Goal: Check status: Check status

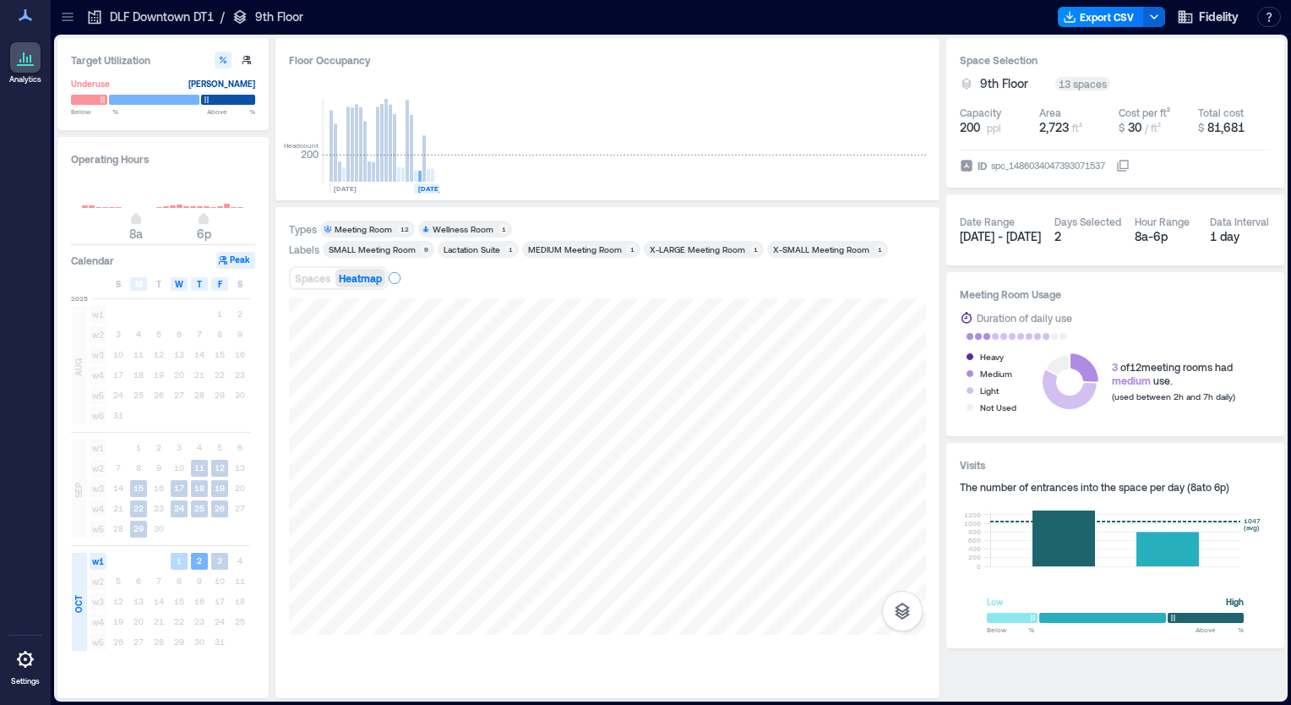
click at [187, 564] on rect at bounding box center [179, 561] width 17 height 17
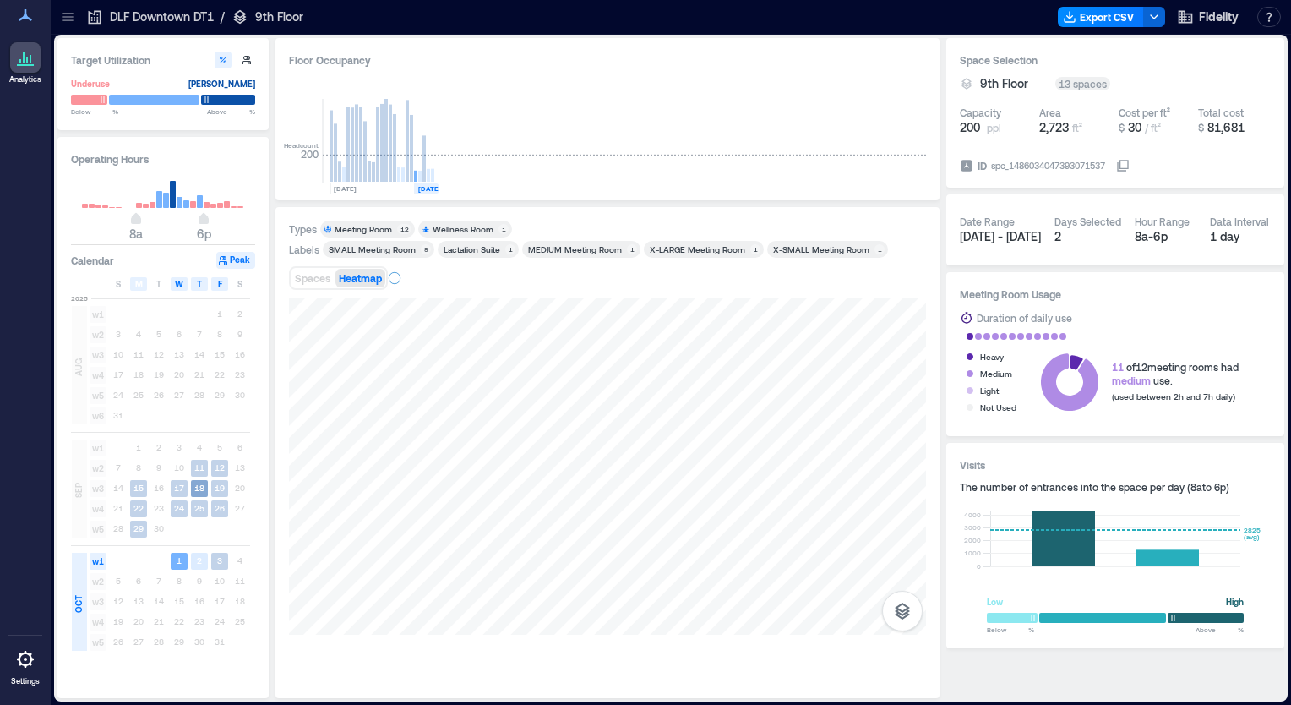
click at [197, 488] on text "18" at bounding box center [199, 487] width 10 height 10
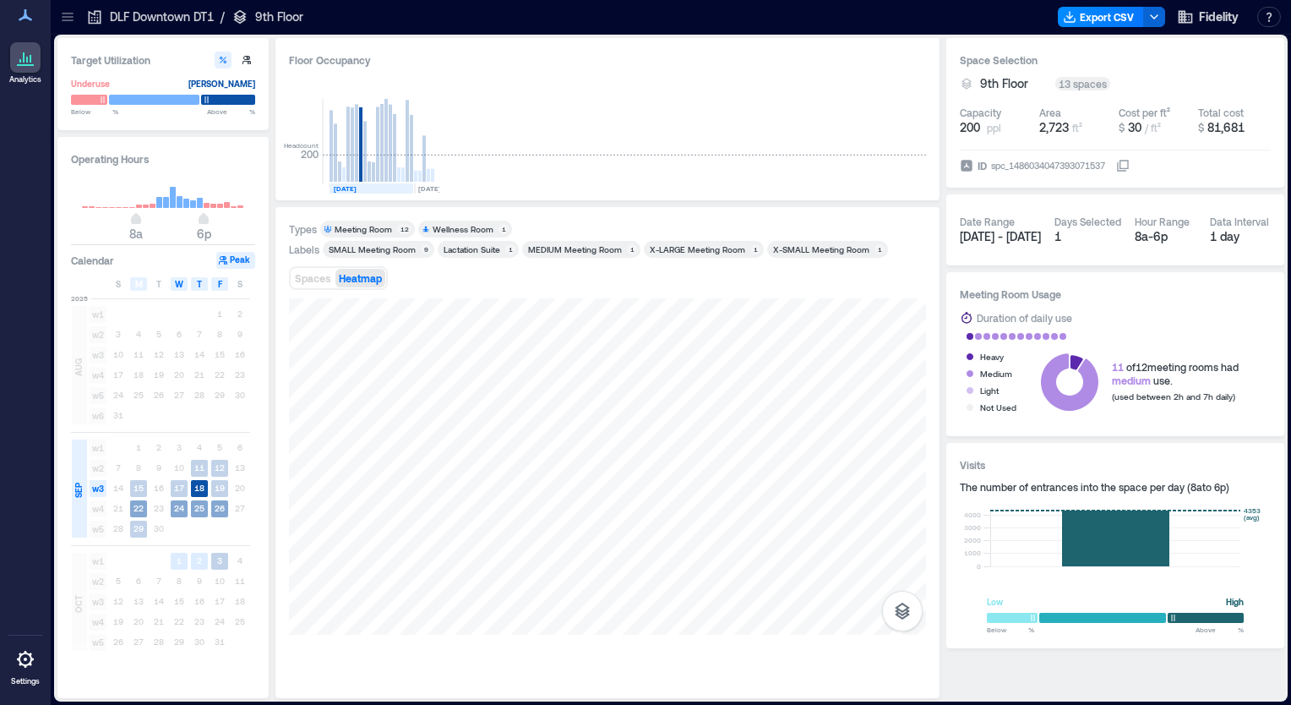
drag, startPoint x: 95, startPoint y: 471, endPoint x: 98, endPoint y: 504, distance: 33.1
click at [98, 504] on div "w1 1 2 3 4 5 6 w2 7 8 9 10 11 12 13 w3 14 15 16 17 18 19 20 w4 21 22 23 24 25 2…" at bounding box center [169, 488] width 162 height 101
click at [78, 488] on span "SEP" at bounding box center [79, 489] width 14 height 15
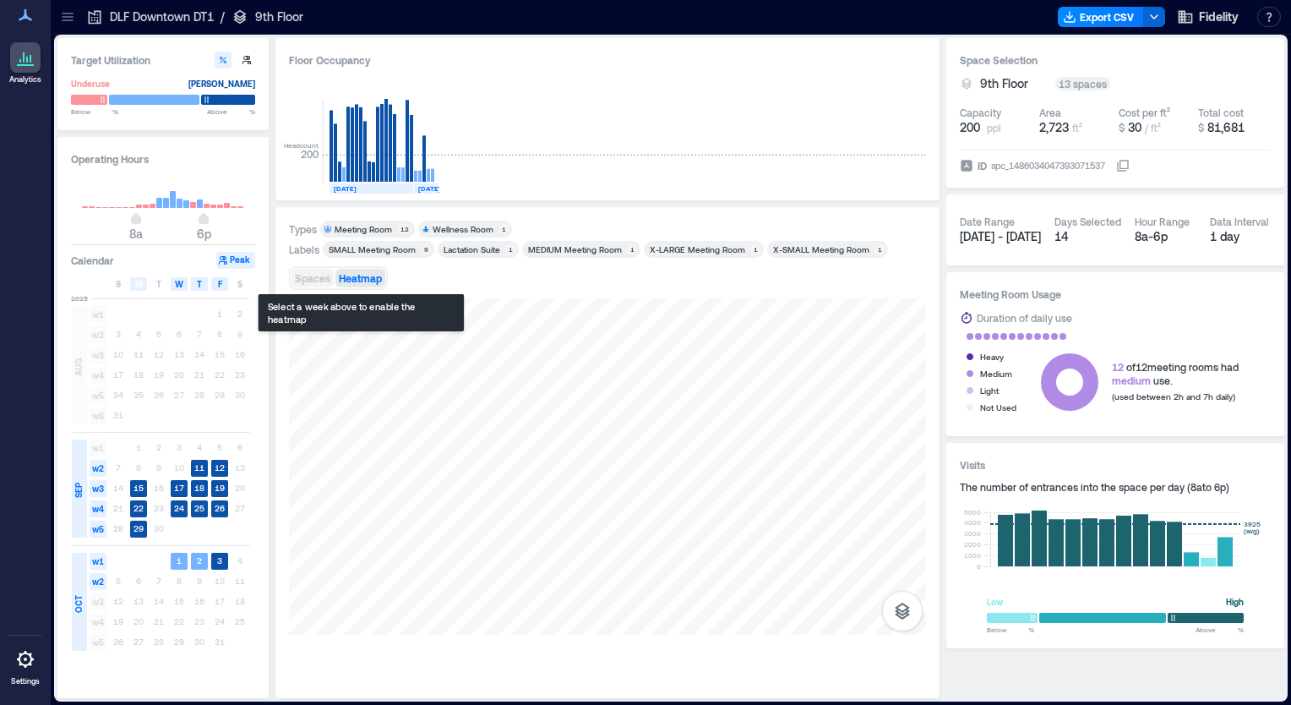
click at [321, 281] on span "Spaces" at bounding box center [312, 278] width 35 height 12
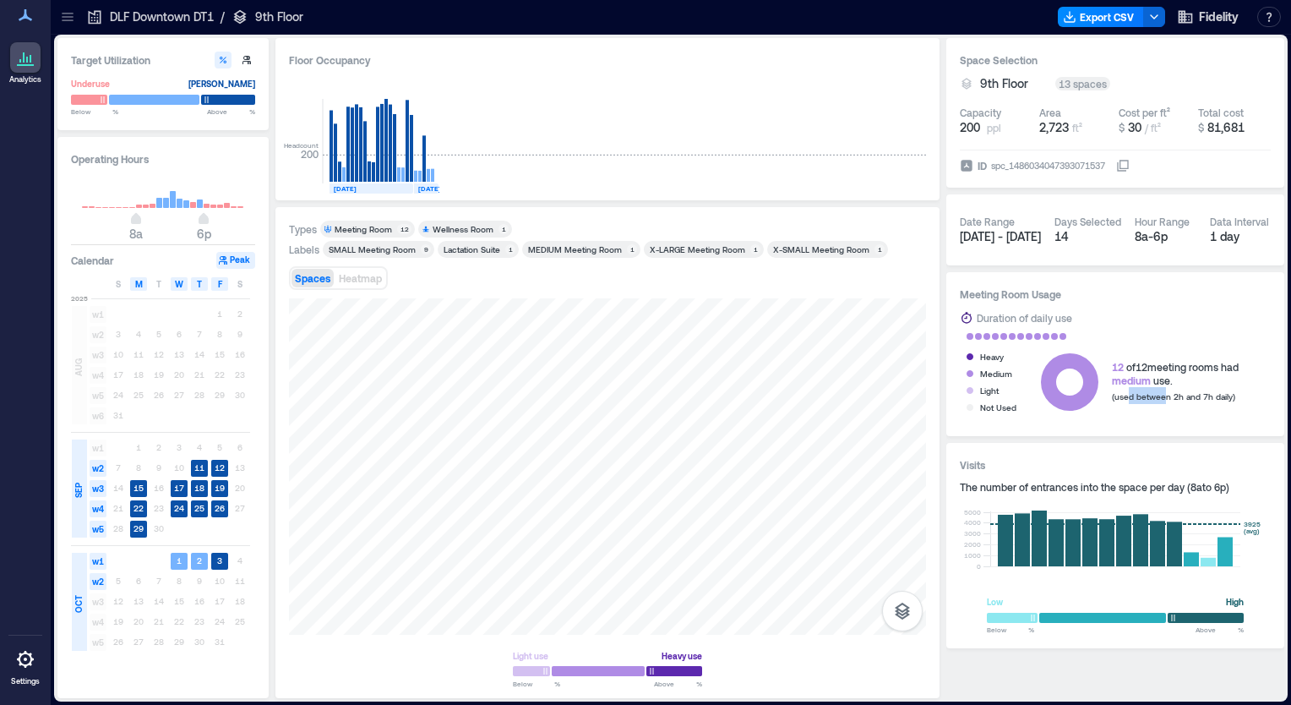
drag, startPoint x: 1128, startPoint y: 398, endPoint x: 1160, endPoint y: 396, distance: 32.2
click at [1160, 396] on span "(used between 2h and 7h daily)" at bounding box center [1173, 396] width 123 height 10
